Goal: Find contact information: Find contact information

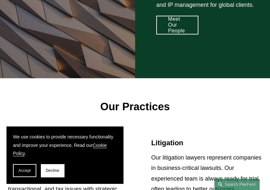
drag, startPoint x: 57, startPoint y: 171, endPoint x: 60, endPoint y: 171, distance: 3.6
click at [57, 171] on span "Decline" at bounding box center [53, 171] width 14 height 5
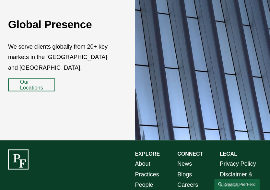
scroll to position [935, 0]
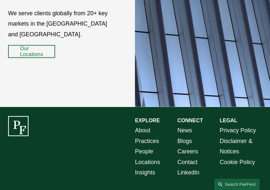
click at [192, 157] on link "Contact" at bounding box center [188, 162] width 20 height 10
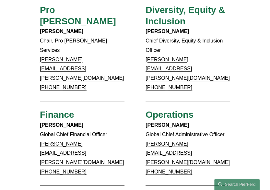
scroll to position [303, 0]
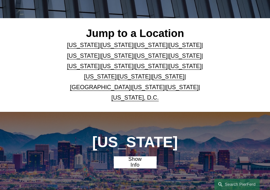
scroll to position [108, 0]
